Goal: Check status: Check status

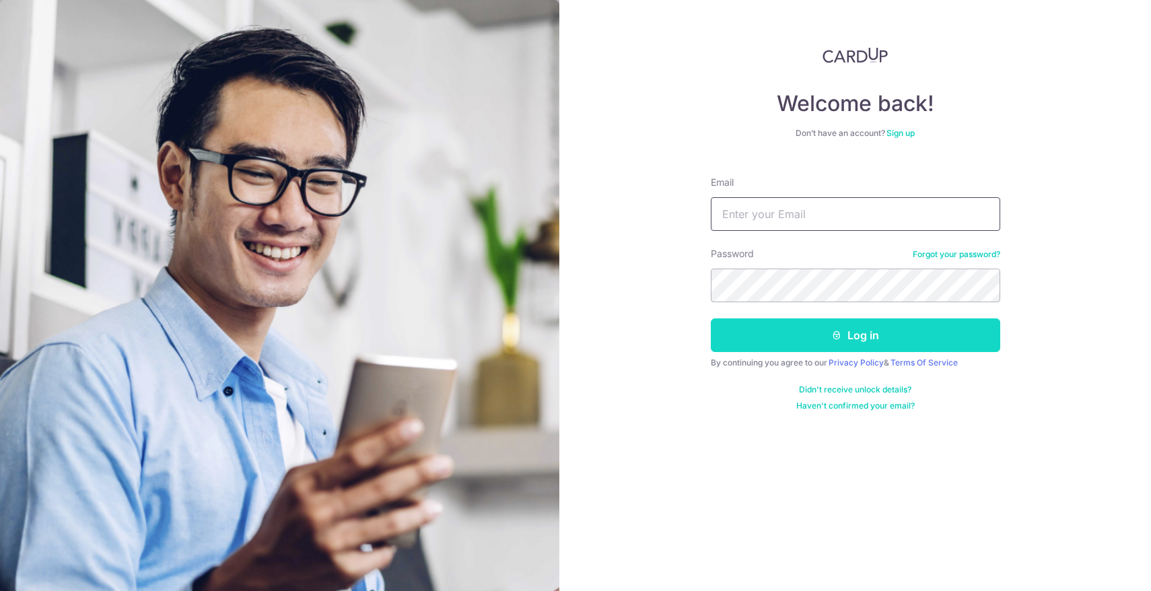
type input "[EMAIL_ADDRESS][DOMAIN_NAME]"
click at [800, 339] on button "Log in" at bounding box center [855, 335] width 289 height 34
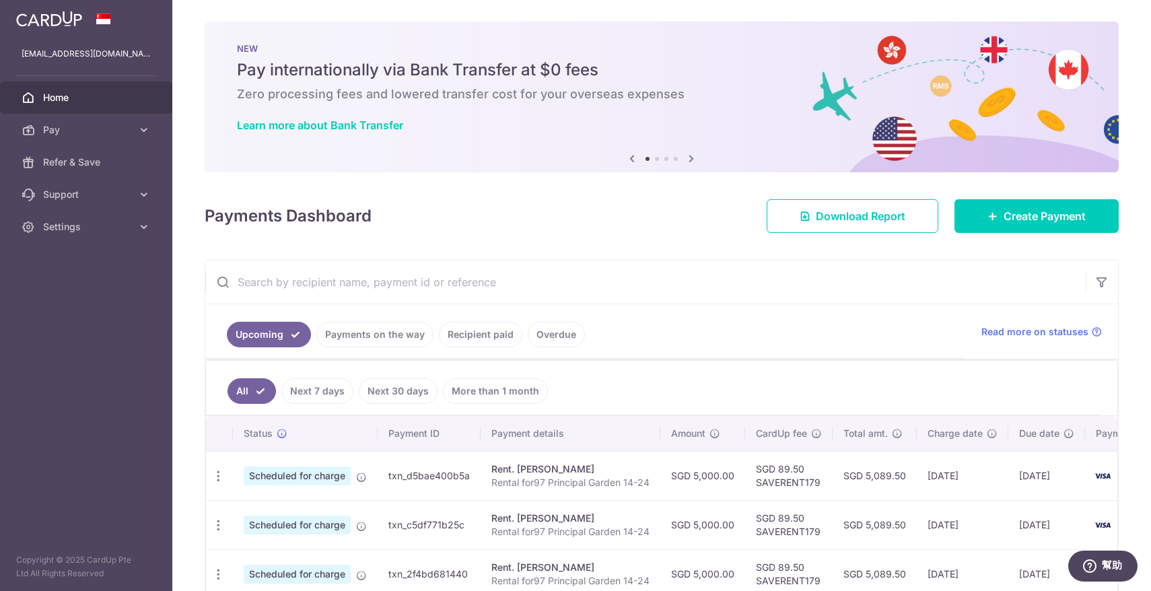
scroll to position [73, 0]
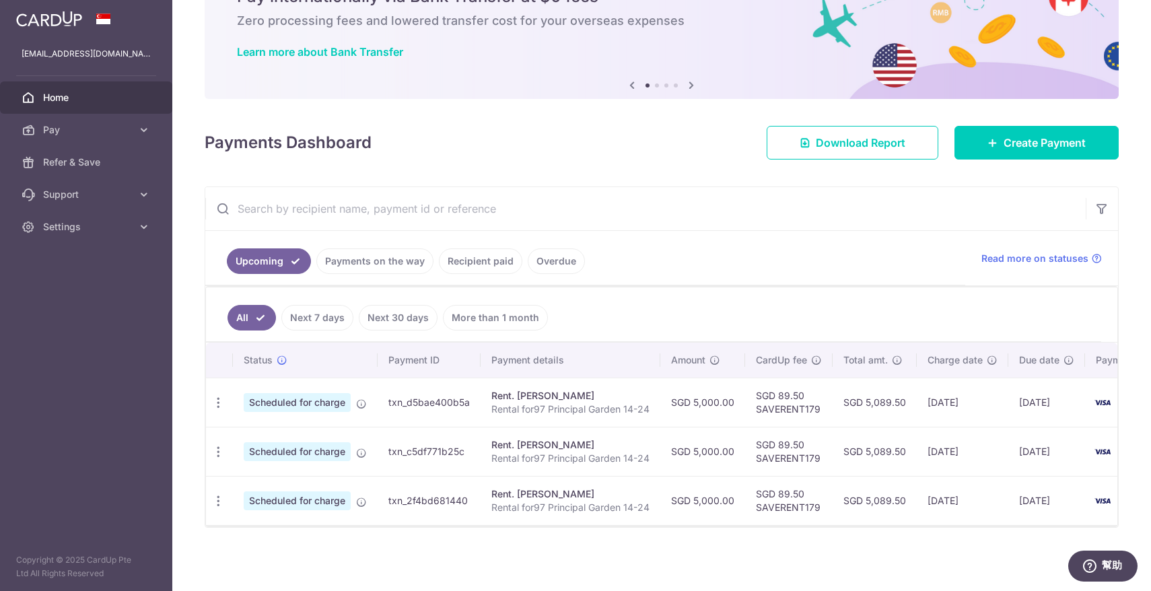
click at [396, 267] on link "Payments on the way" at bounding box center [374, 261] width 117 height 26
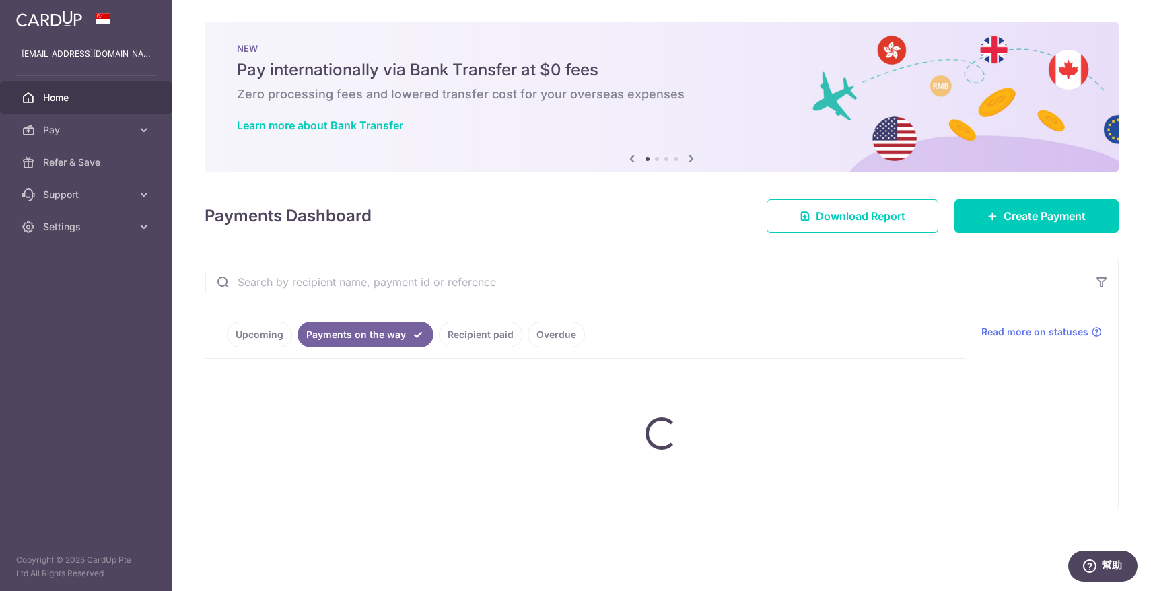
scroll to position [0, 0]
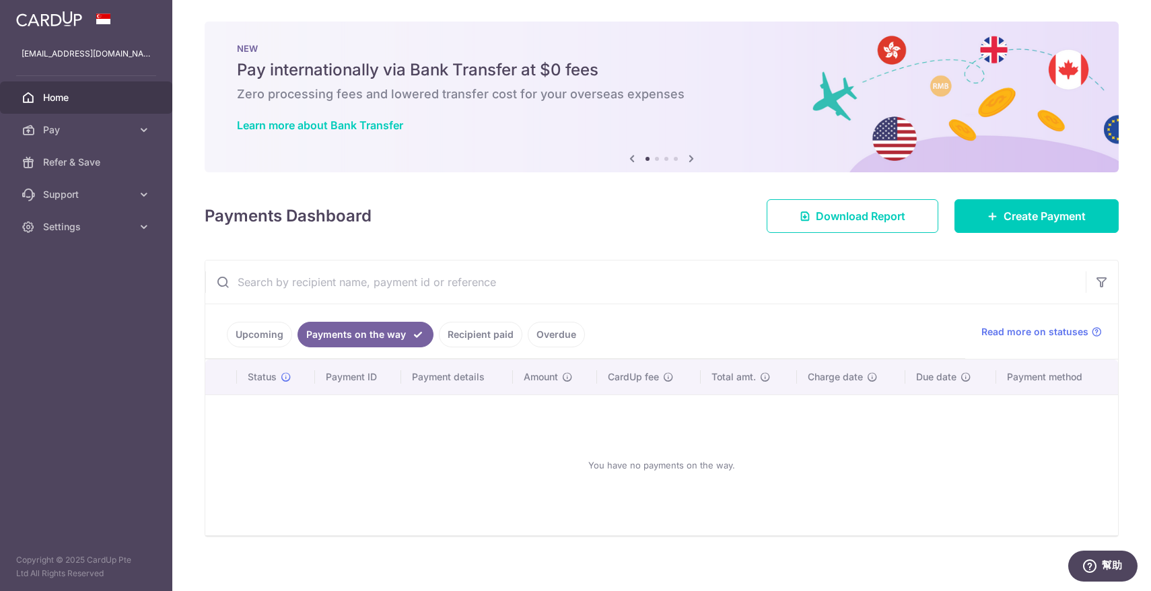
click at [464, 342] on link "Recipient paid" at bounding box center [480, 335] width 83 height 26
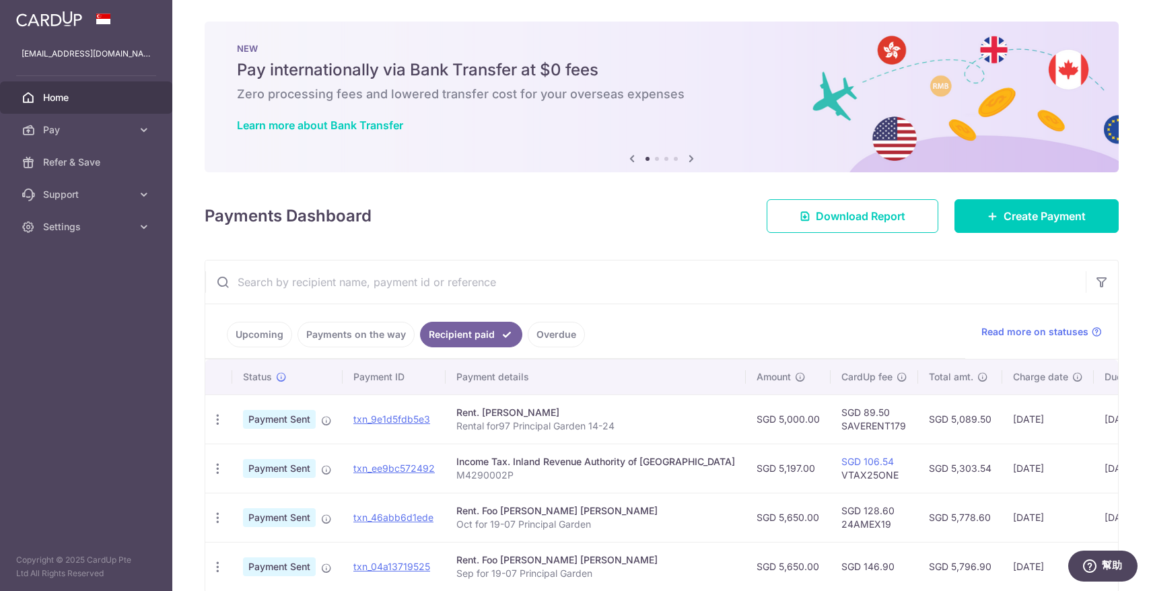
scroll to position [65, 0]
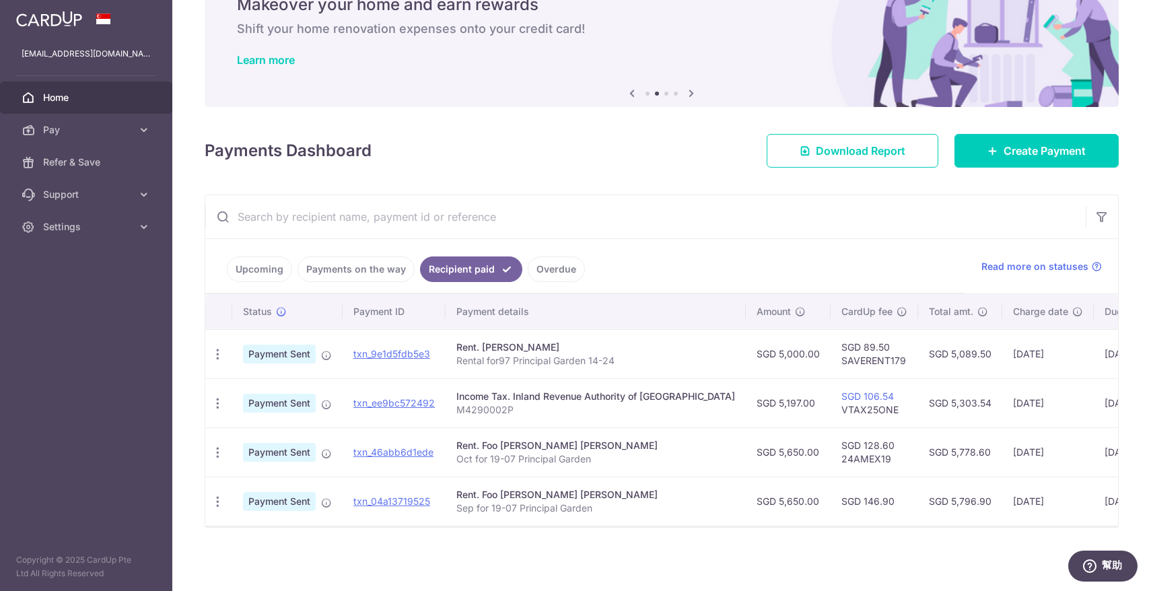
click at [297, 357] on span "Payment Sent" at bounding box center [279, 354] width 73 height 19
click at [217, 359] on icon "button" at bounding box center [218, 354] width 14 height 14
click at [258, 390] on span "PDF Receipt" at bounding box center [290, 390] width 92 height 13
